Goal: Transaction & Acquisition: Download file/media

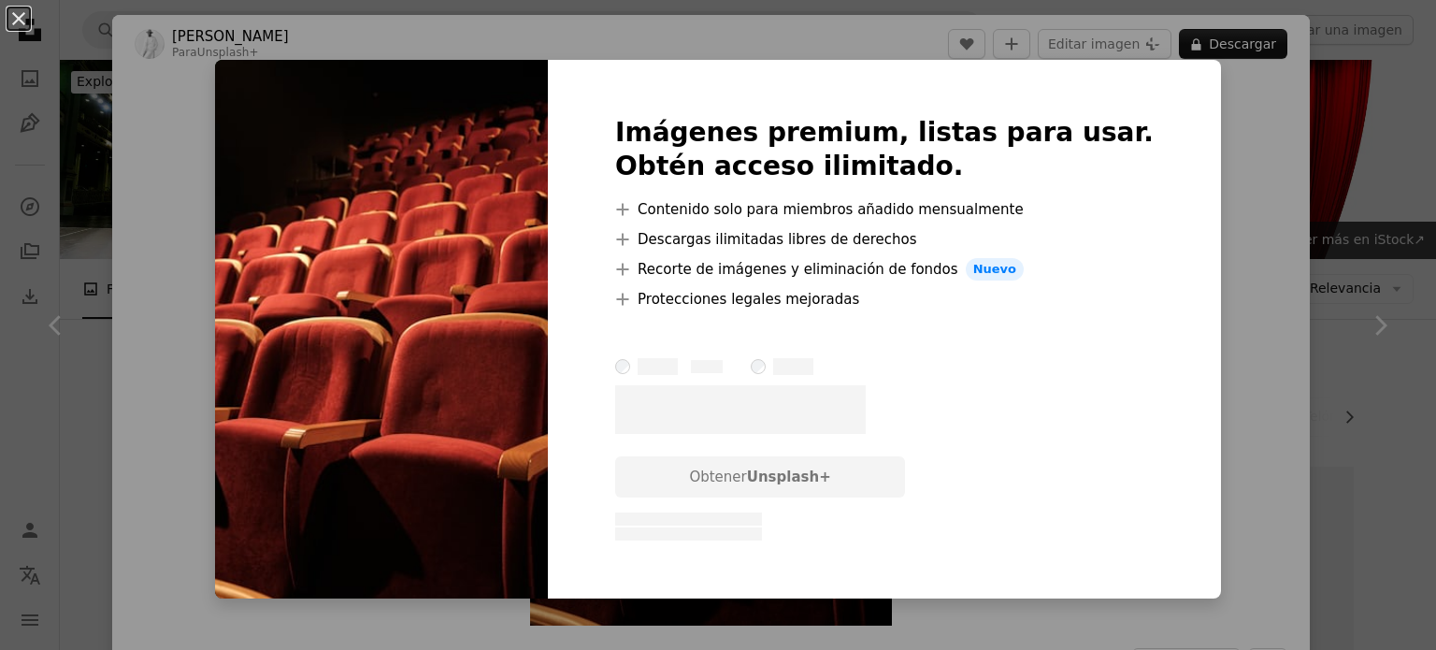
scroll to position [1122, 0]
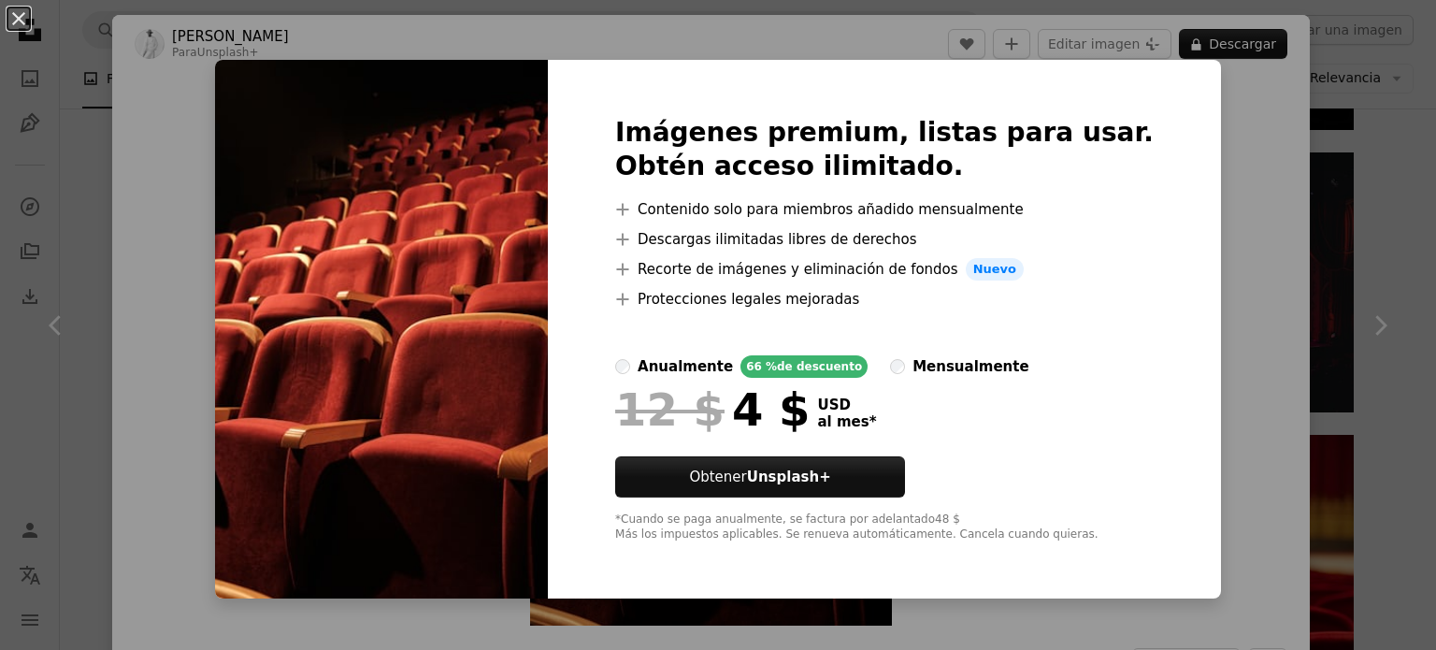
click at [1195, 306] on div "An X shape Imágenes premium, listas para usar. Obtén acceso ilimitado. A plus s…" at bounding box center [718, 325] width 1436 height 650
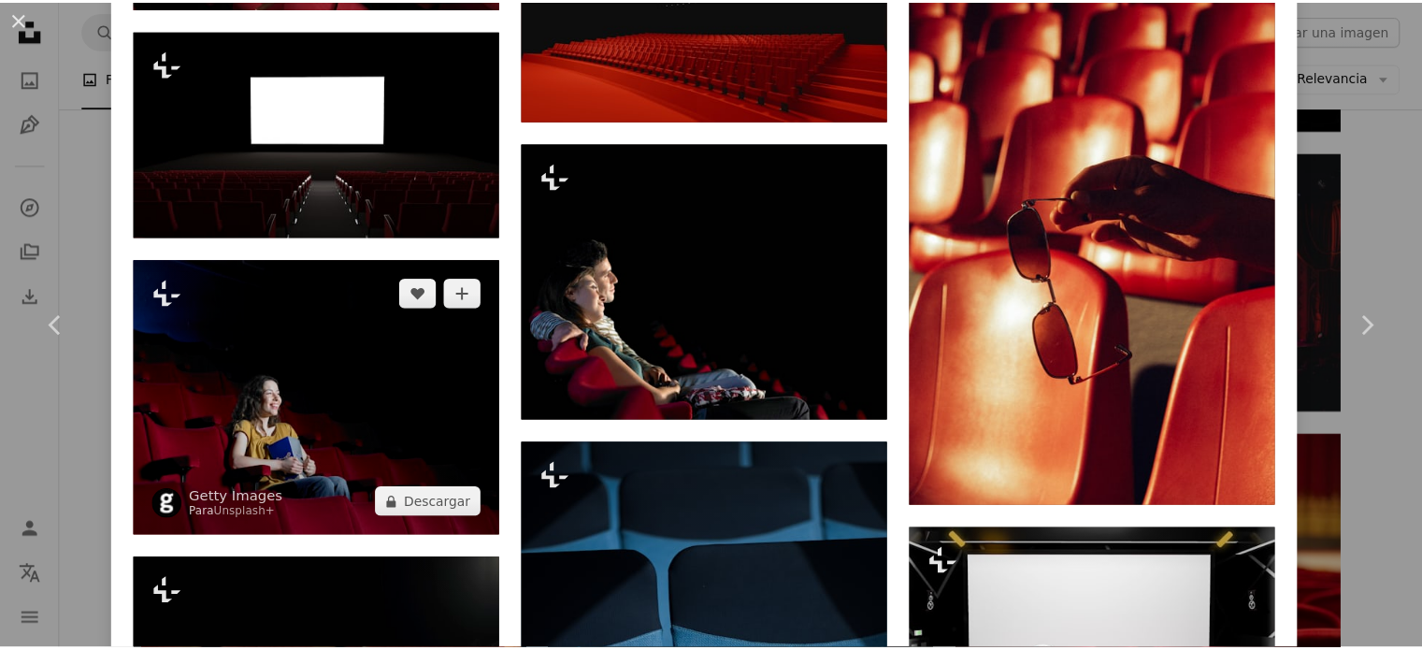
scroll to position [3366, 0]
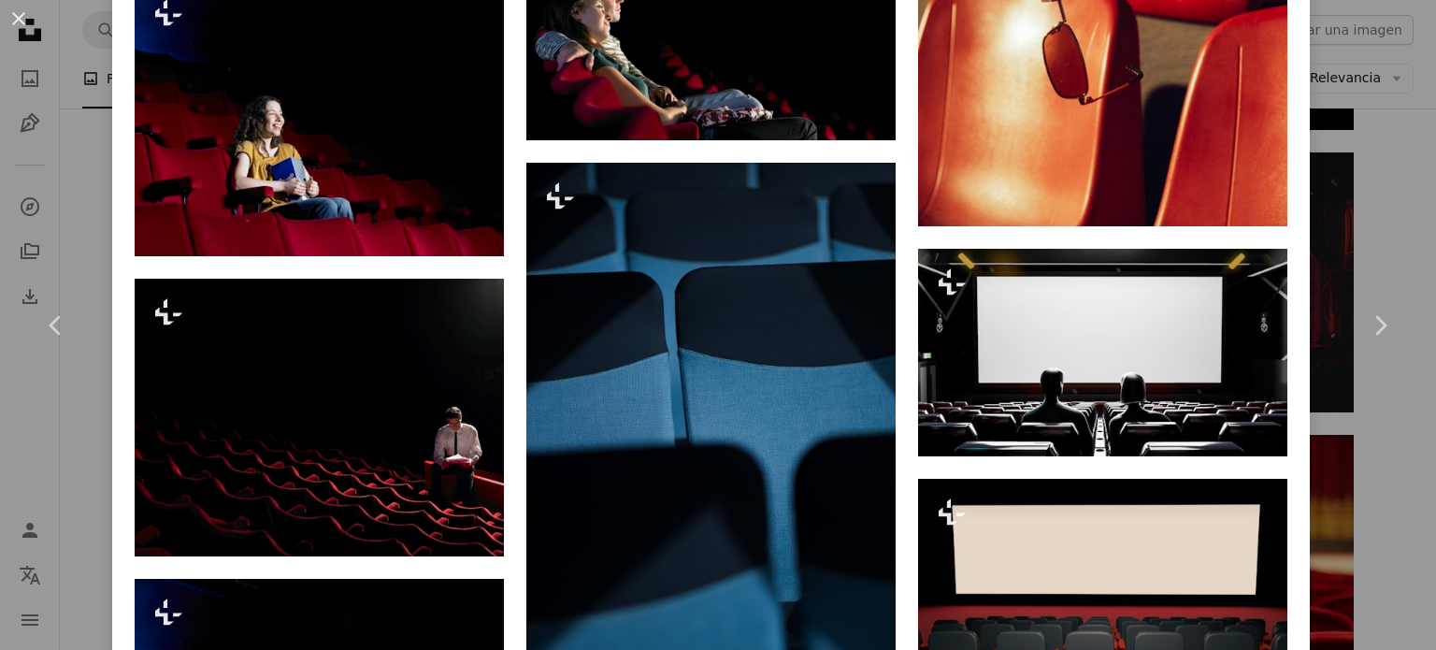
click at [1343, 96] on div "An X shape Chevron left Chevron right [PERSON_NAME] Para Unsplash+ A heart A pl…" at bounding box center [718, 325] width 1436 height 650
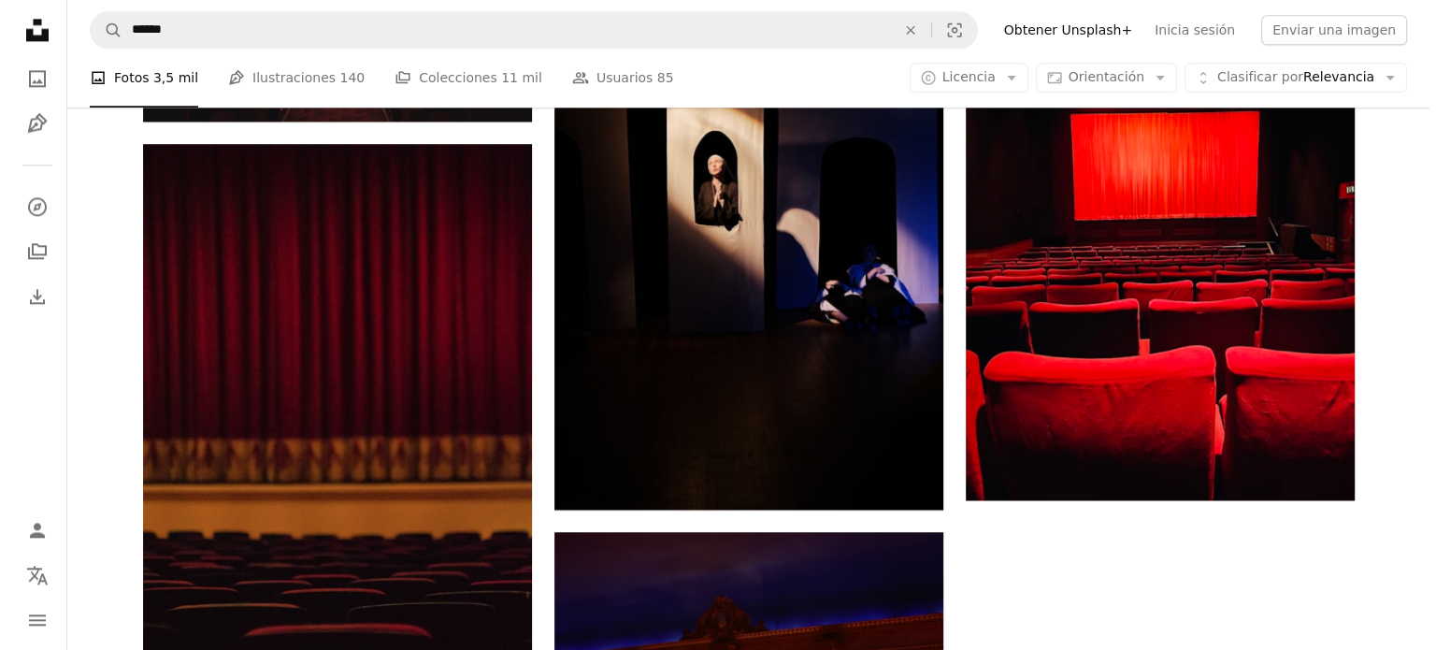
scroll to position [2431, 0]
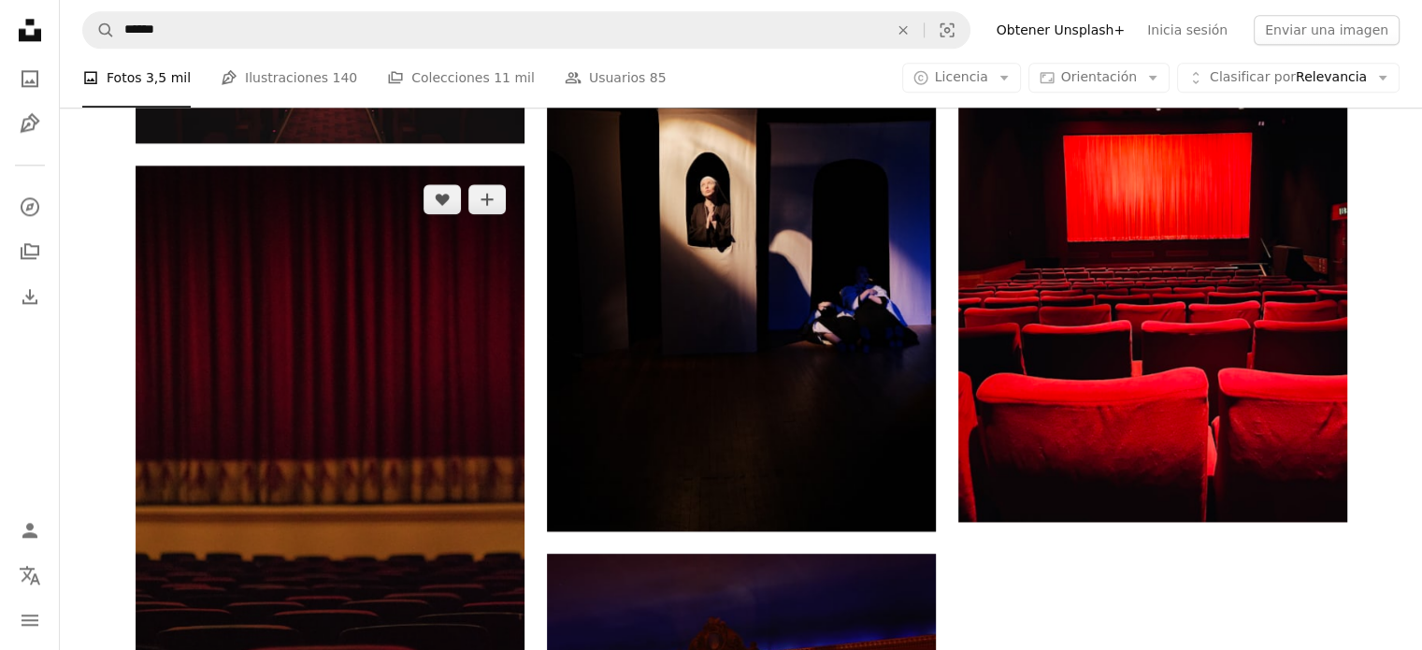
click at [468, 339] on img at bounding box center [330, 458] width 389 height 584
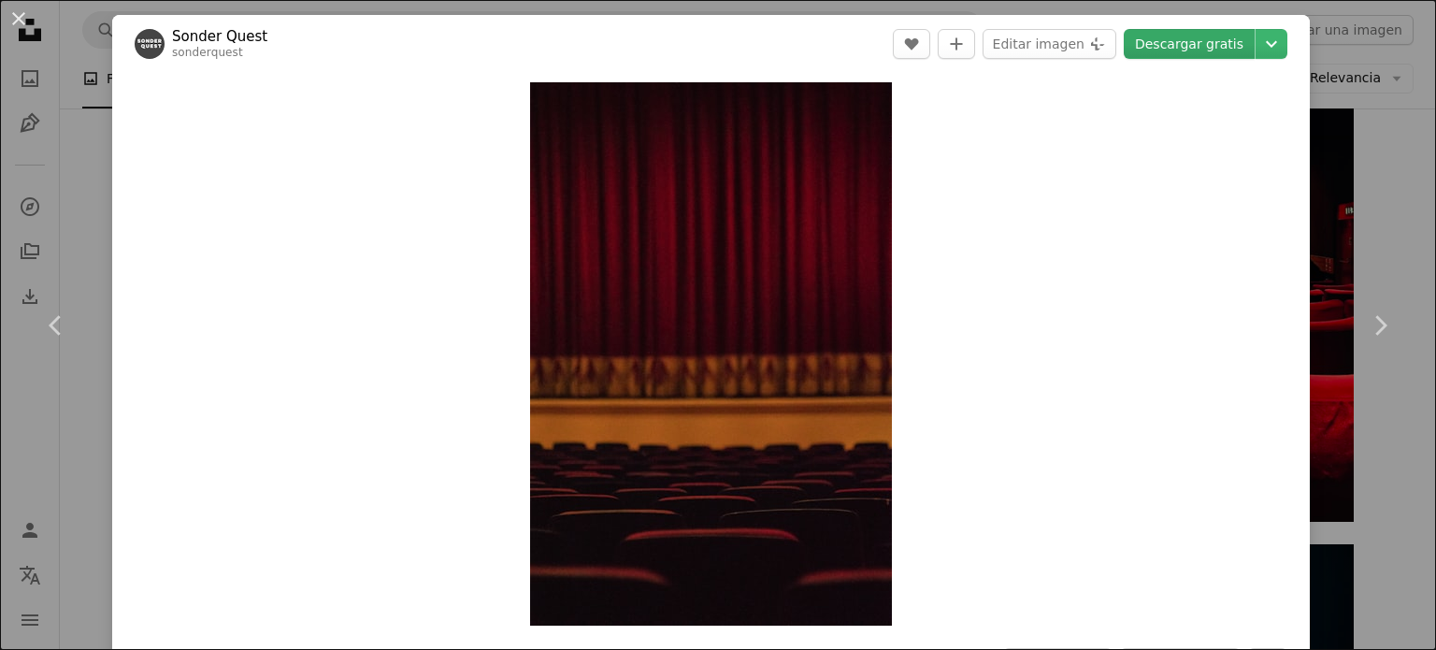
click at [1212, 51] on link "Descargar gratis" at bounding box center [1189, 44] width 131 height 30
